Goal: Information Seeking & Learning: Compare options

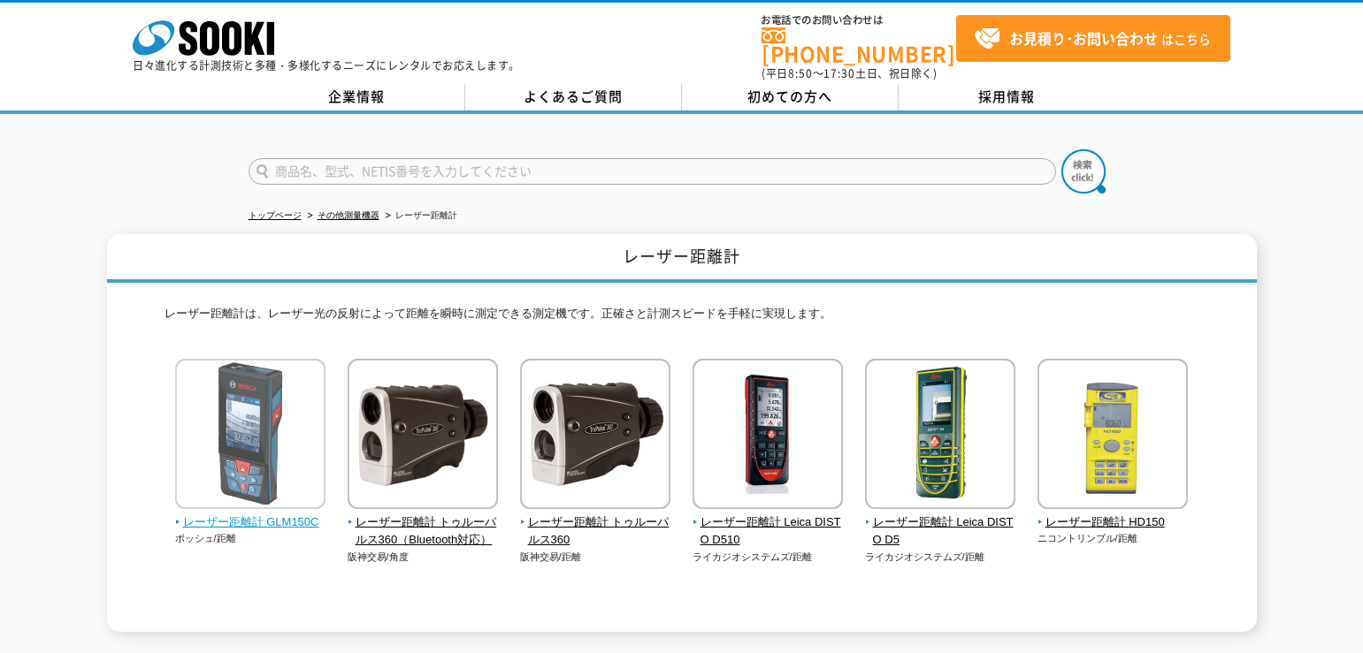
click at [291, 514] on span "レーザー距離計 GLM150C" at bounding box center [250, 523] width 151 height 19
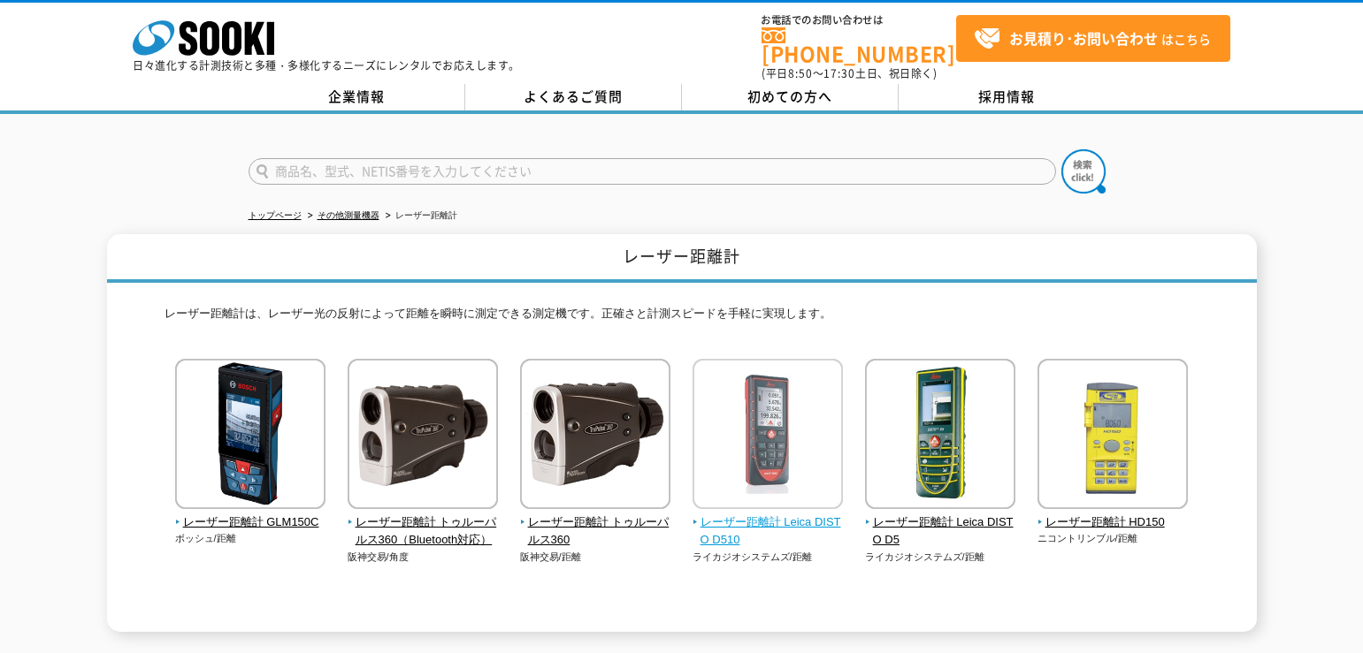
click at [750, 517] on span "レーザー距離計 Leica DISTO D510" at bounding box center [767, 532] width 151 height 37
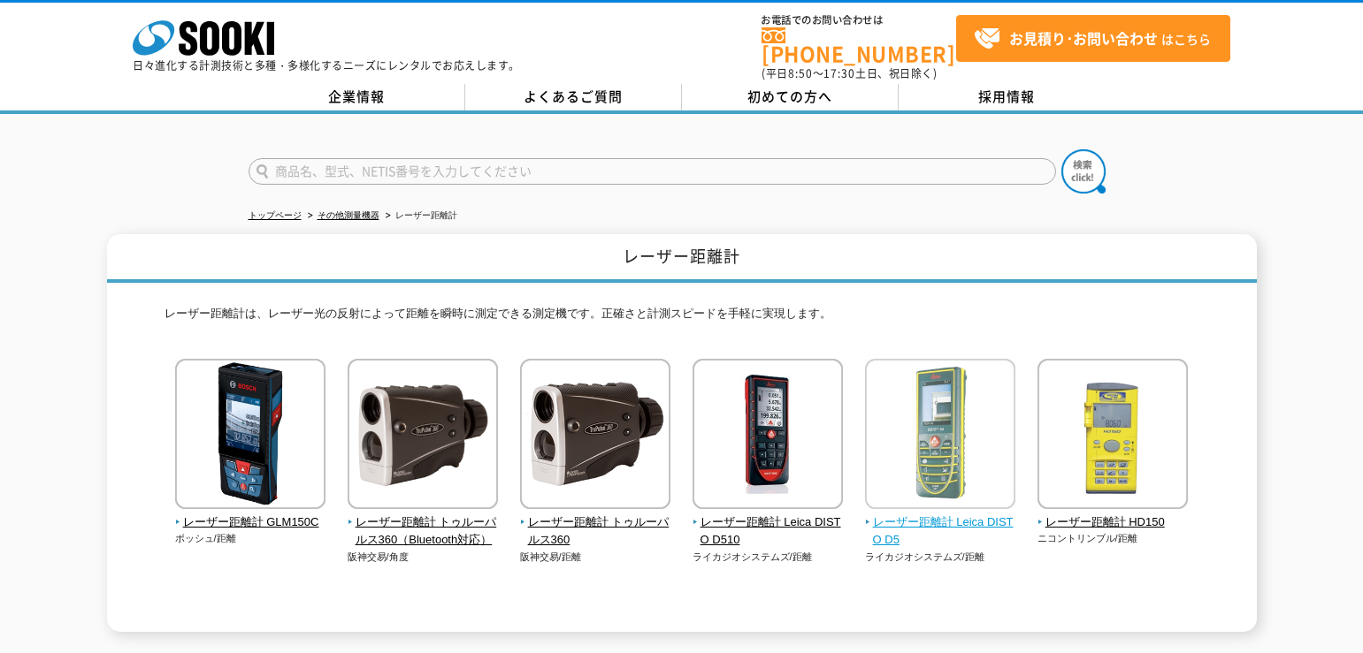
click at [952, 514] on span "レーザー距離計 Leica DISTO D5" at bounding box center [940, 532] width 151 height 37
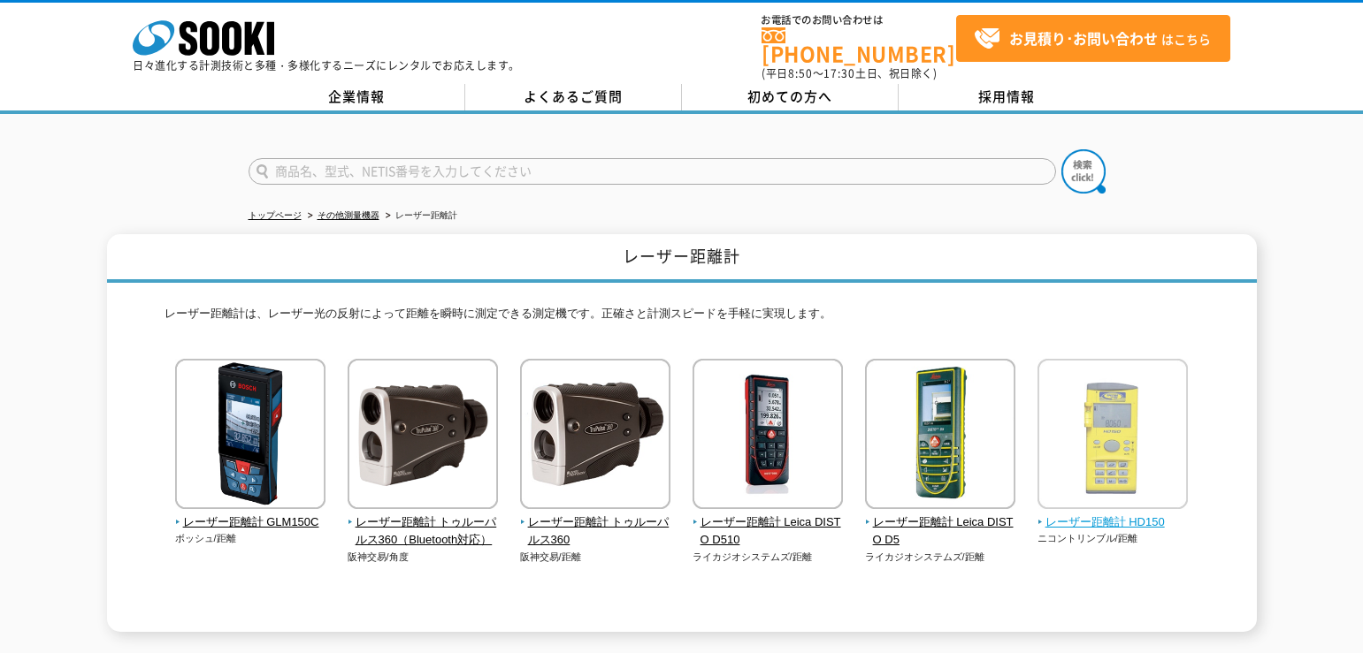
scroll to position [219, 0]
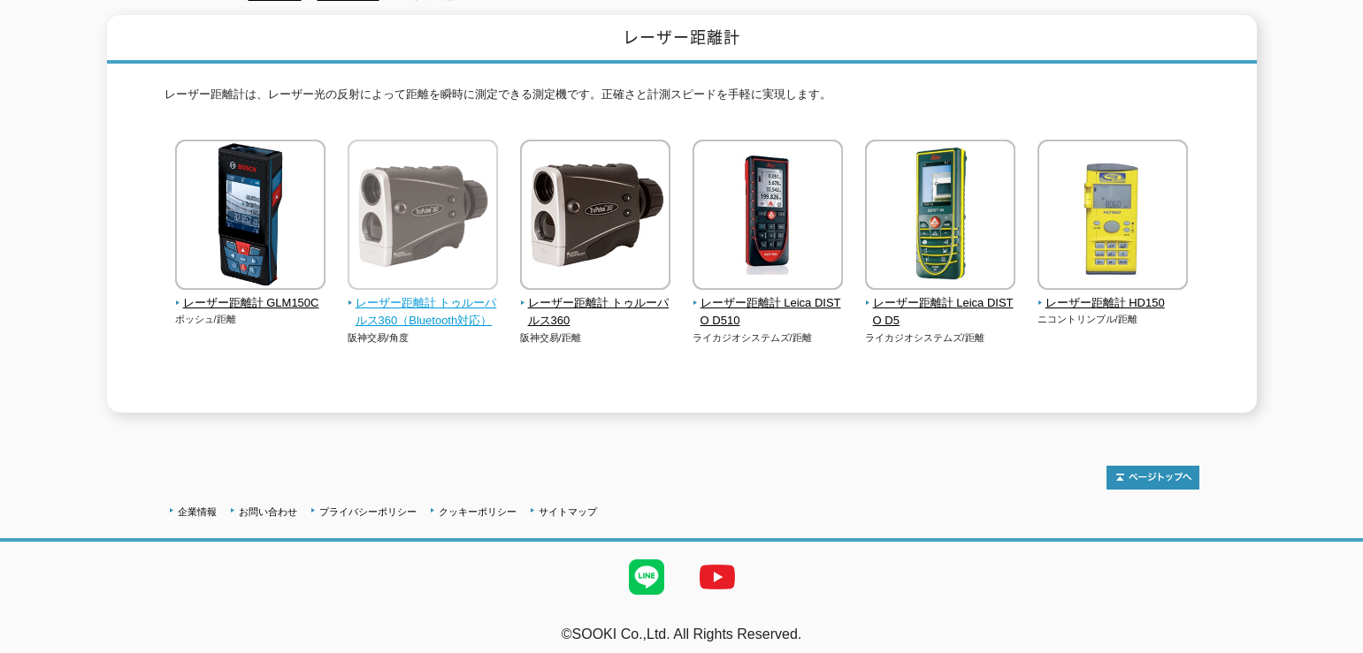
click at [403, 307] on span "レーザー距離計 トゥルーパルス360（Bluetooth対応）" at bounding box center [423, 312] width 151 height 37
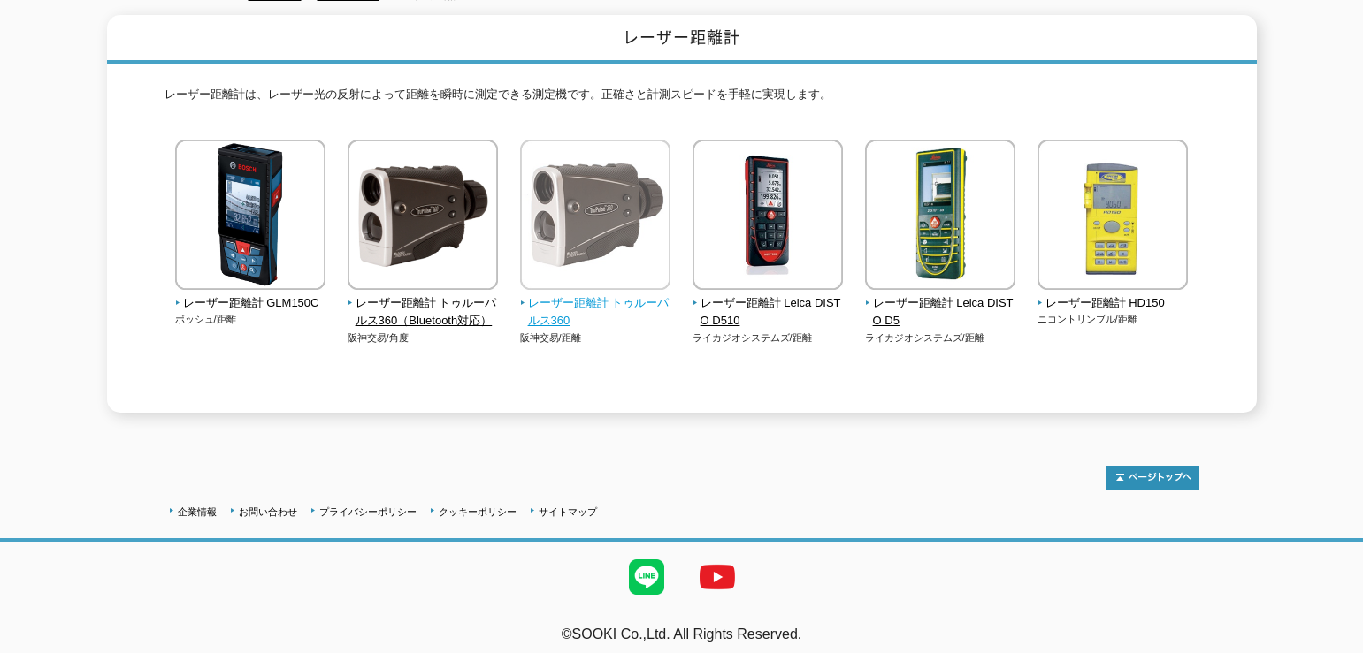
click at [607, 294] on span "レーザー距離計 トゥルーパルス360" at bounding box center [595, 312] width 151 height 37
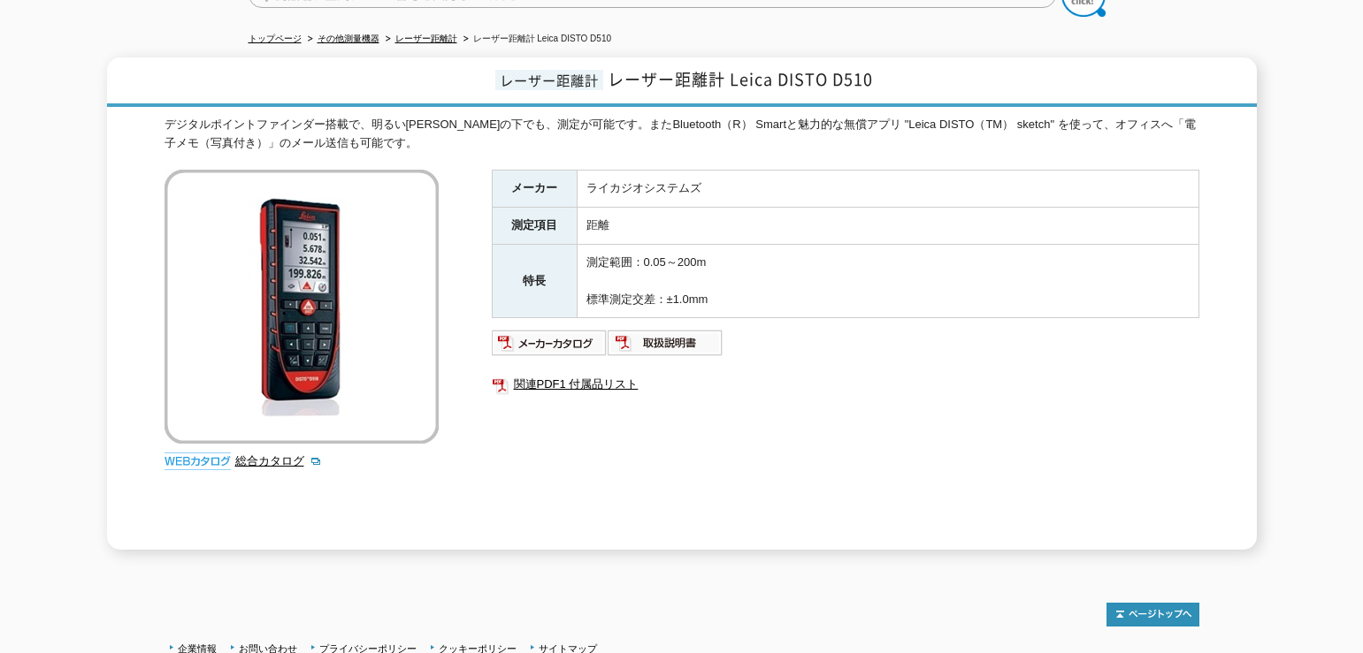
scroll to position [88, 0]
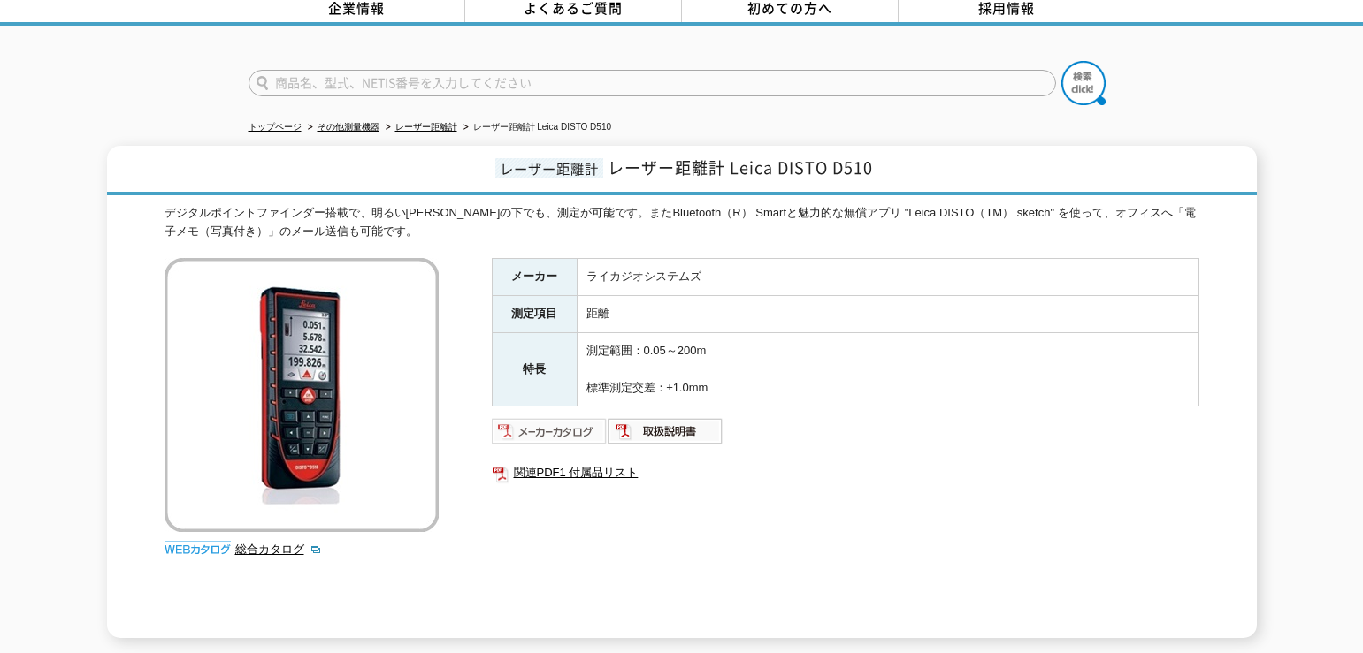
click at [566, 422] on img at bounding box center [550, 431] width 116 height 28
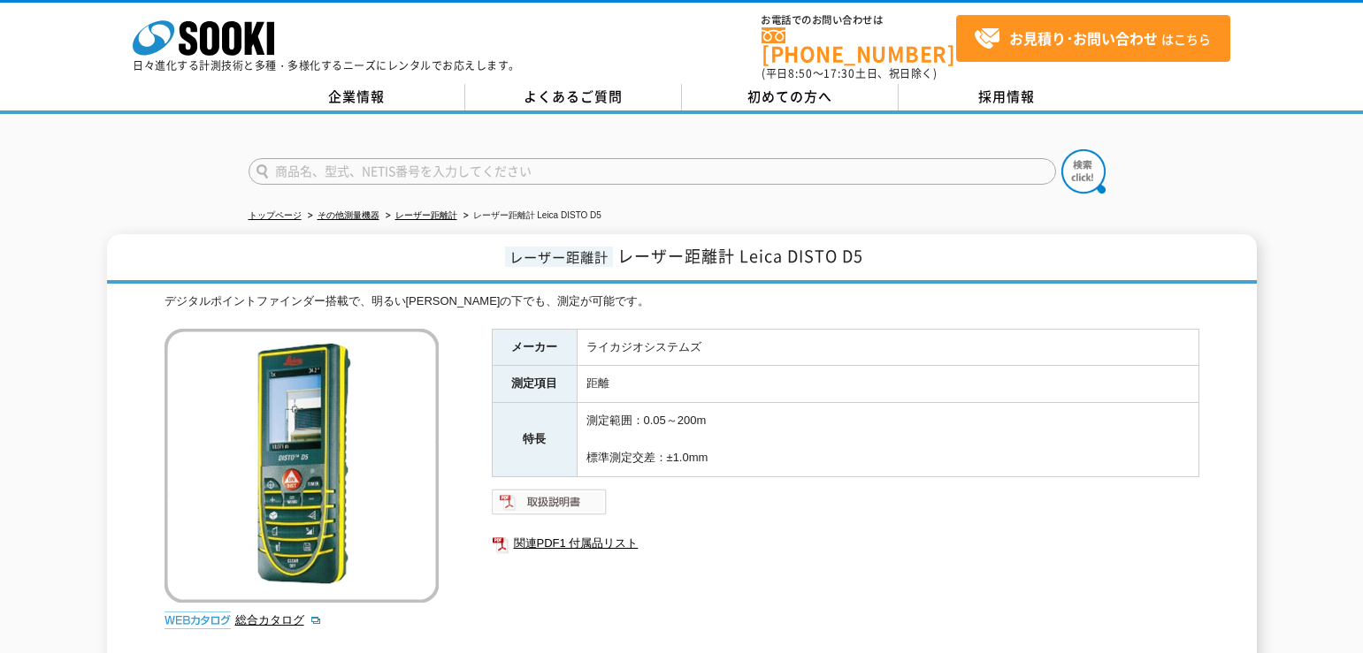
click at [560, 488] on img at bounding box center [550, 502] width 116 height 28
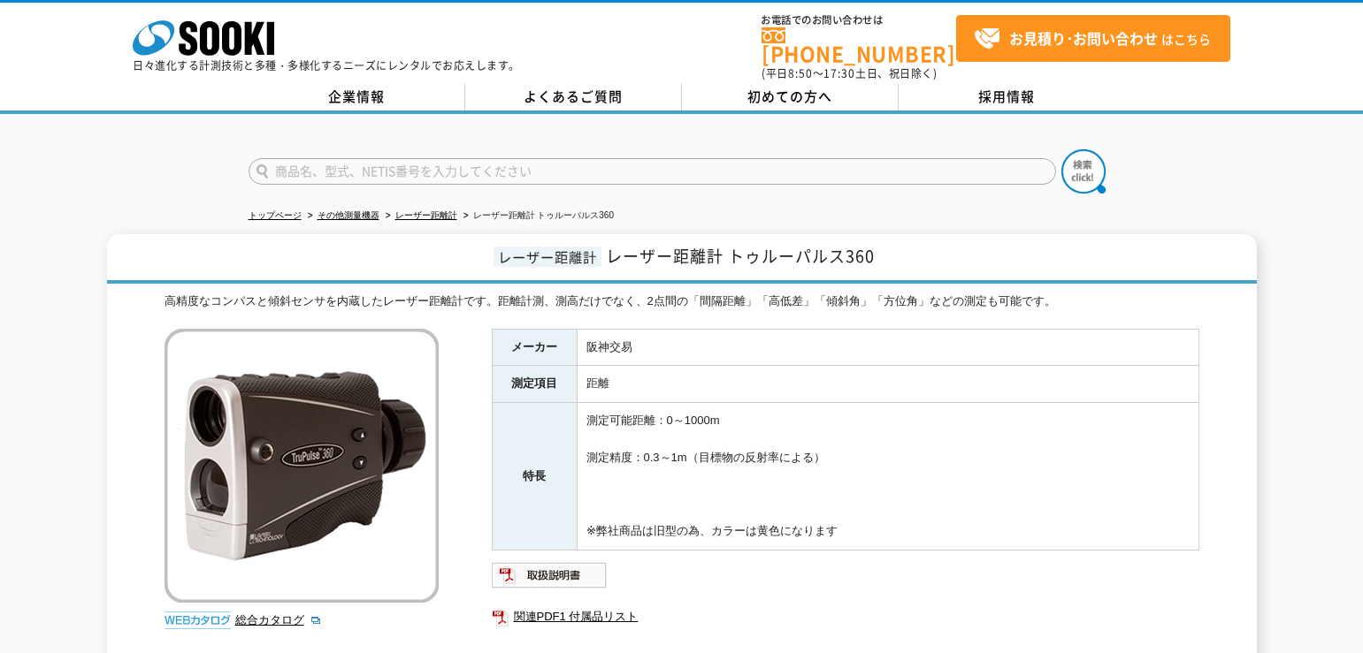
click at [217, 60] on p "日々進化する計測技術と多種・多様化するニーズにレンタルでお応えします。" at bounding box center [326, 65] width 387 height 11
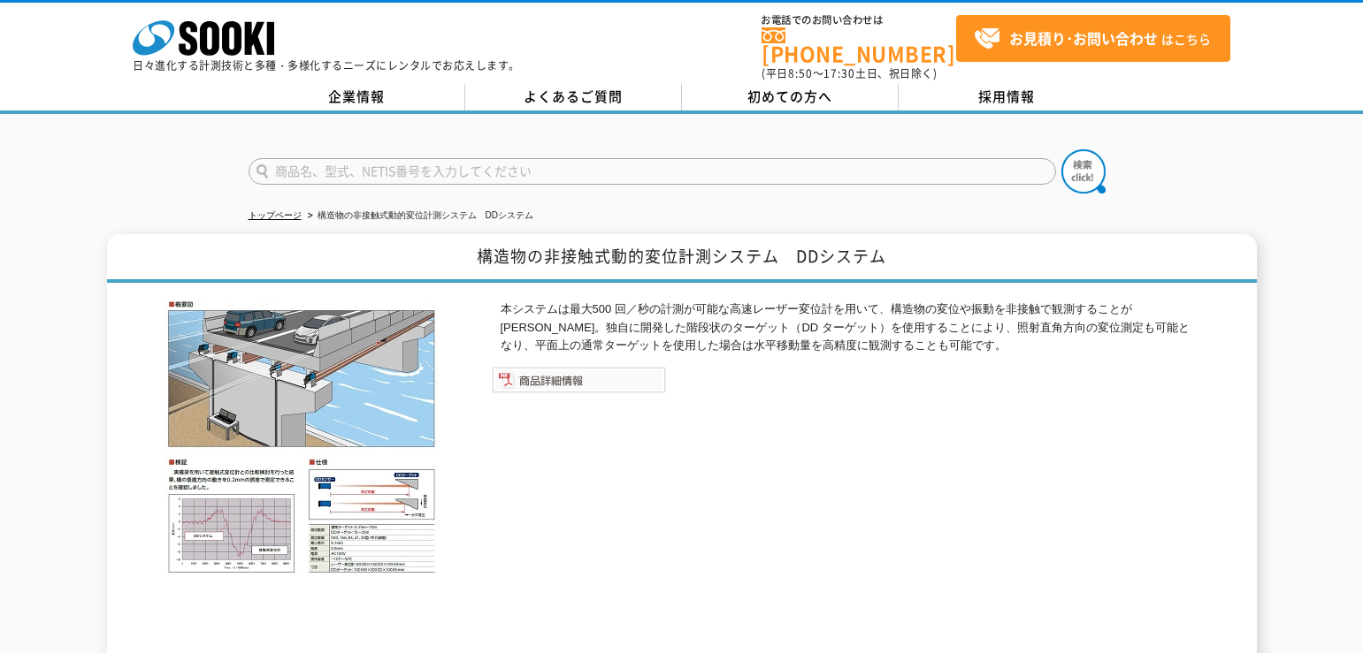
click at [545, 375] on img at bounding box center [579, 380] width 174 height 27
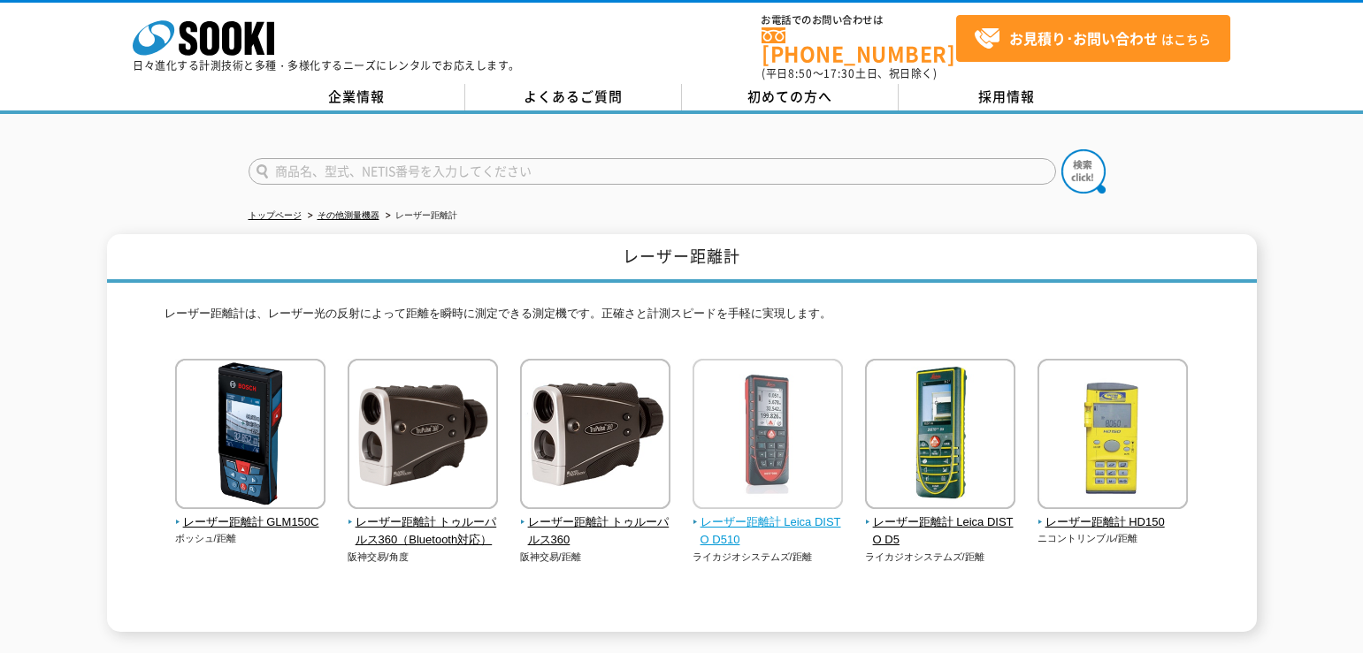
scroll to position [177, 0]
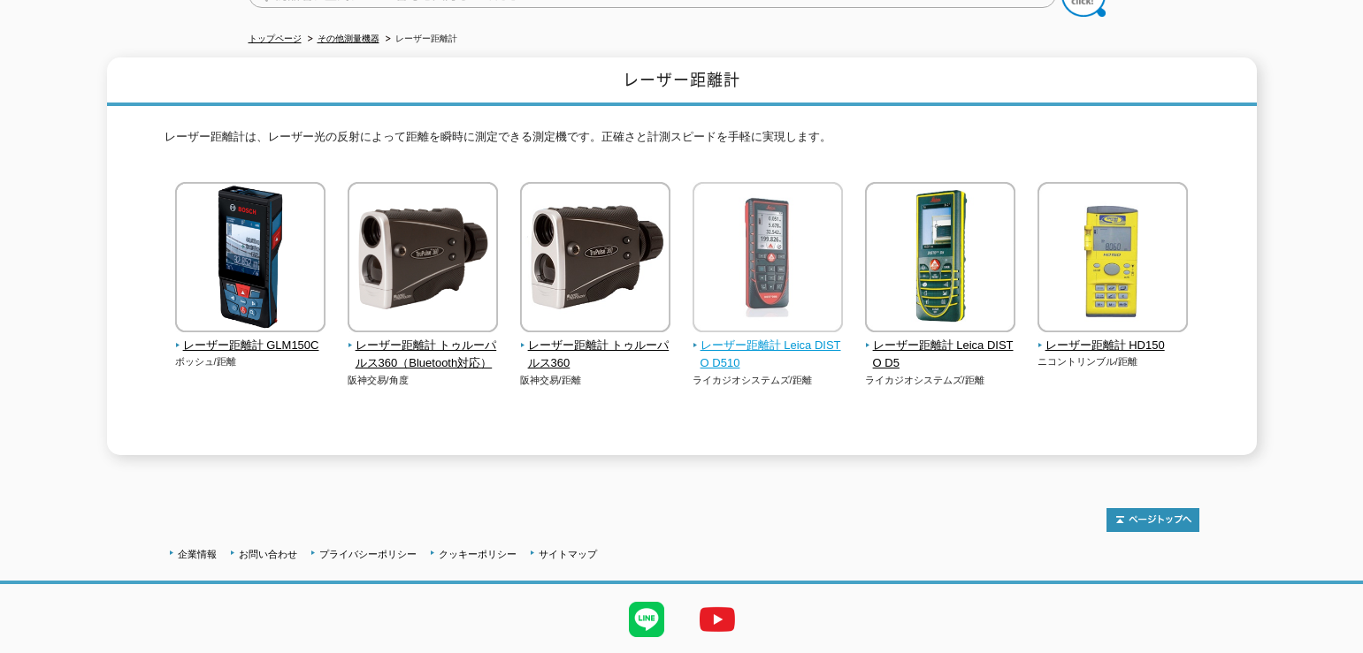
click at [752, 337] on span "レーザー距離計 Leica DISTO D510" at bounding box center [767, 355] width 151 height 37
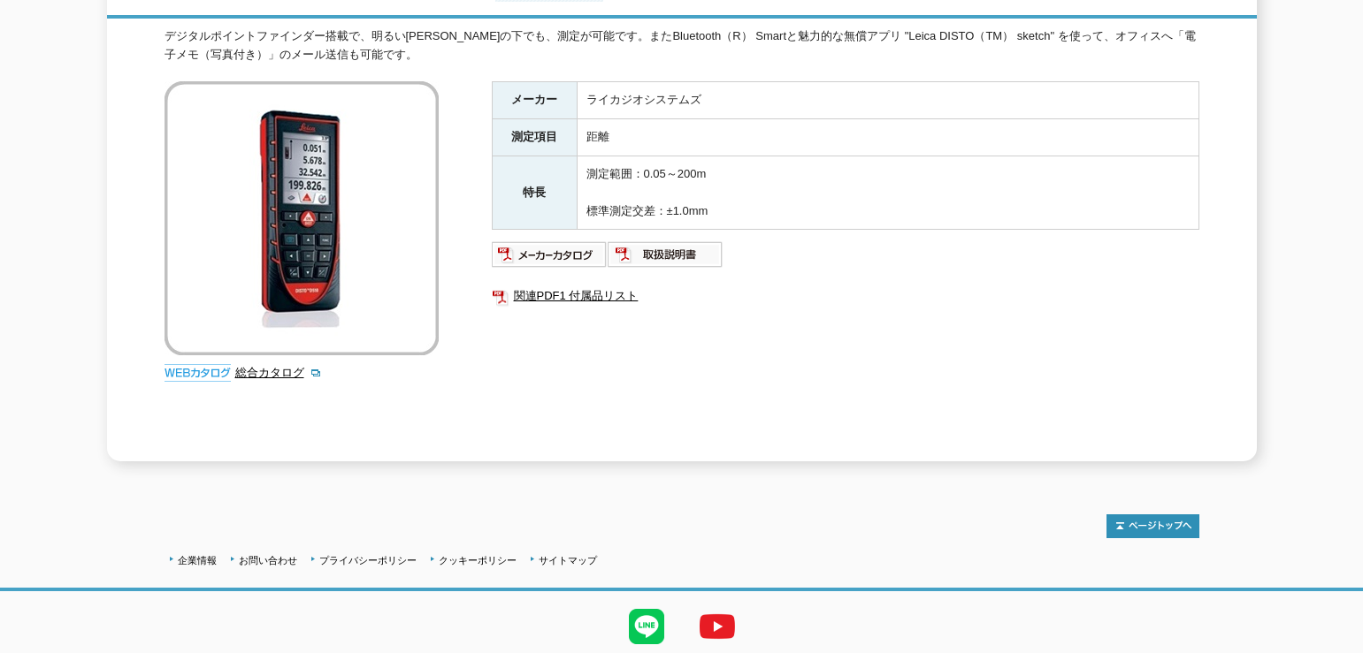
scroll to position [177, 0]
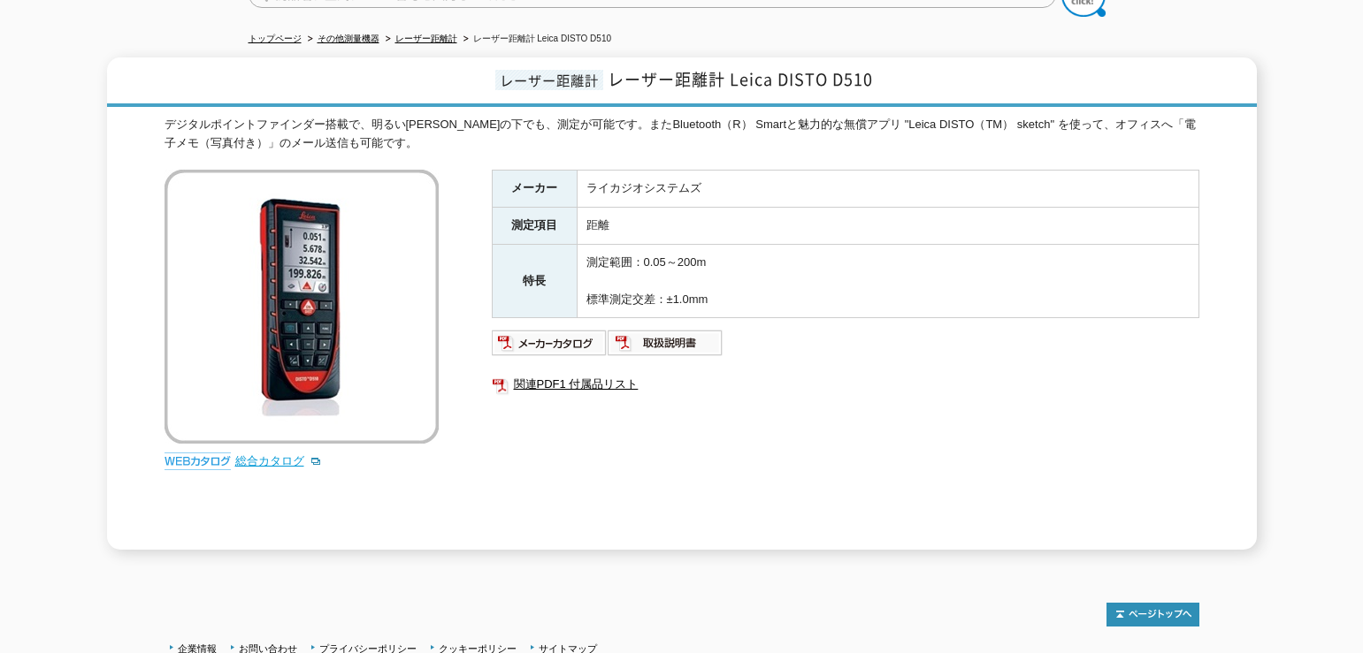
click at [266, 459] on link "総合カタログ" at bounding box center [278, 460] width 87 height 13
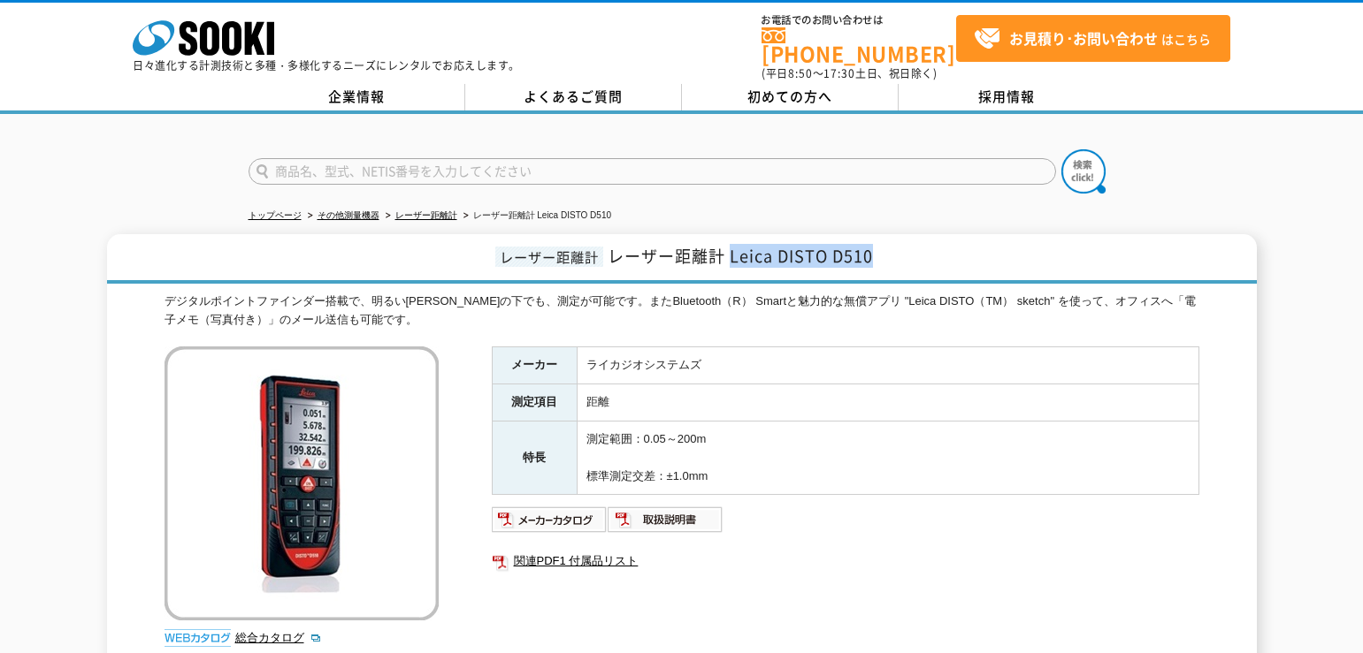
drag, startPoint x: 728, startPoint y: 252, endPoint x: 873, endPoint y: 243, distance: 145.3
click at [873, 244] on span "レーザー距離計 Leica DISTO D510" at bounding box center [739, 256] width 265 height 24
copy span "Leica DISTO D510"
click at [349, 640] on div "総合カタログ" at bounding box center [303, 501] width 279 height 309
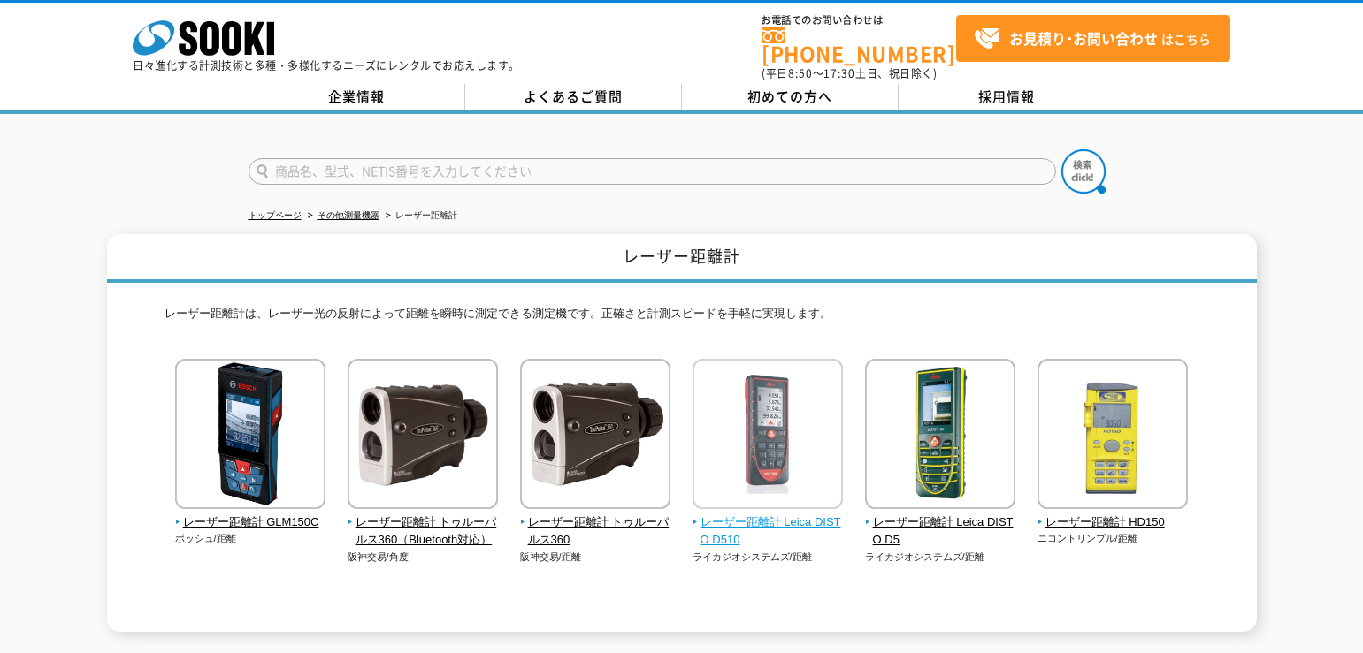
click at [797, 519] on span "レーザー距離計 Leica DISTO D510" at bounding box center [767, 532] width 151 height 37
